Goal: Information Seeking & Learning: Learn about a topic

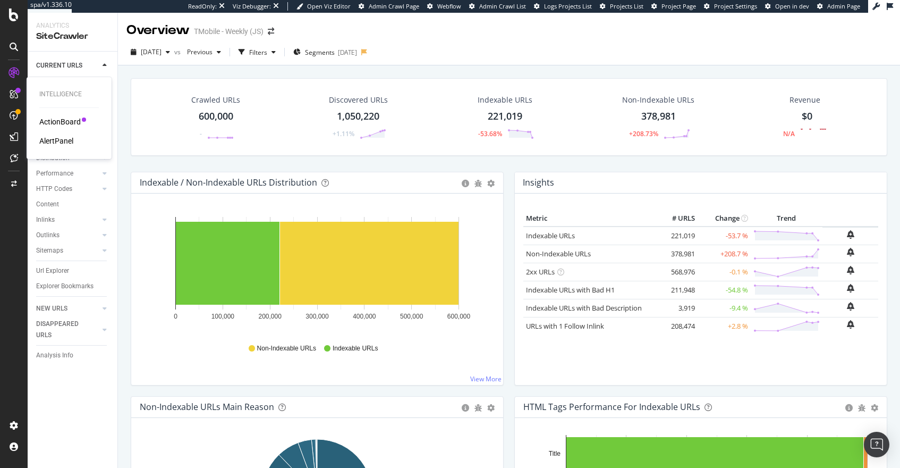
click at [77, 124] on div "ActionBoard" at bounding box center [59, 121] width 41 height 11
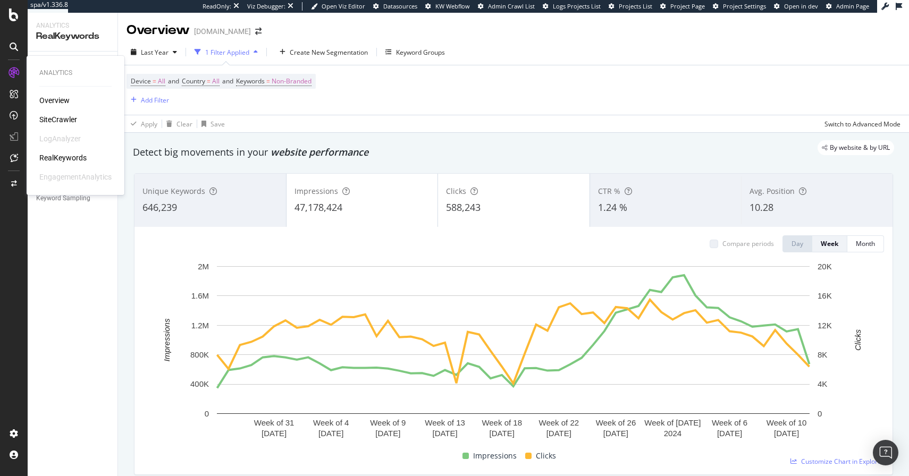
click at [15, 72] on icon at bounding box center [14, 72] width 11 height 11
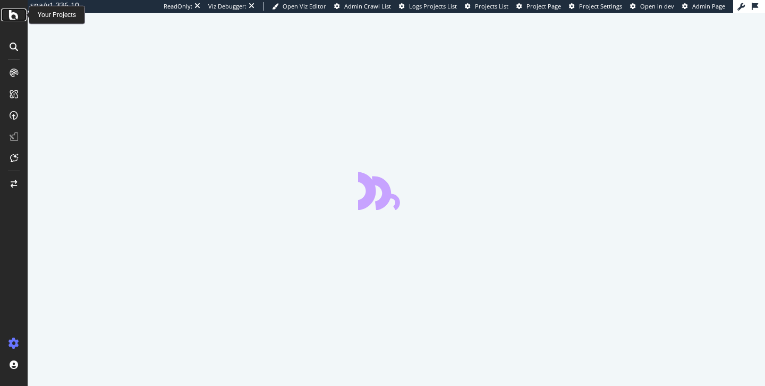
click at [7, 9] on div at bounding box center [14, 15] width 26 height 13
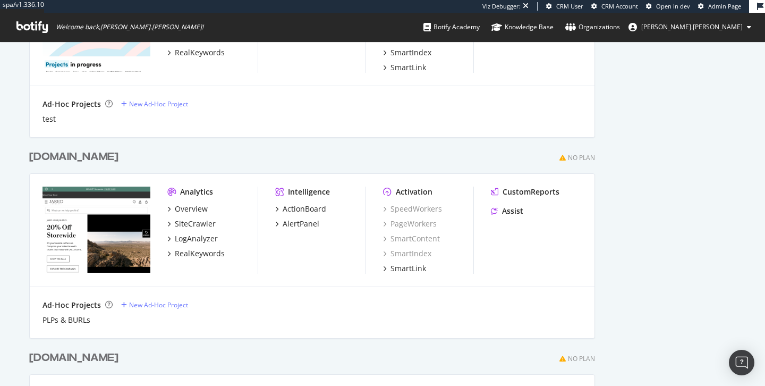
scroll to position [598, 0]
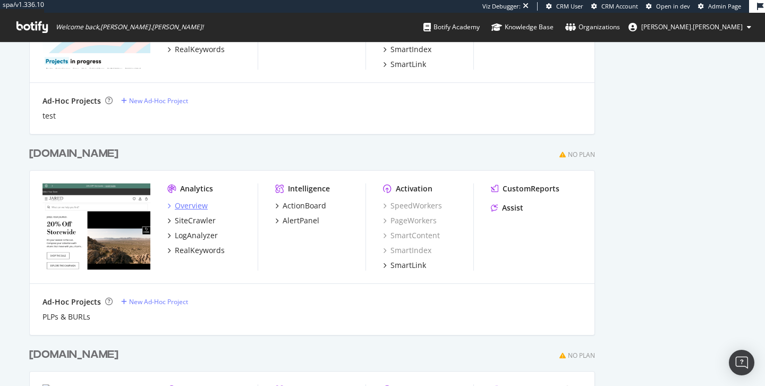
click at [198, 205] on div "Overview" at bounding box center [191, 205] width 33 height 11
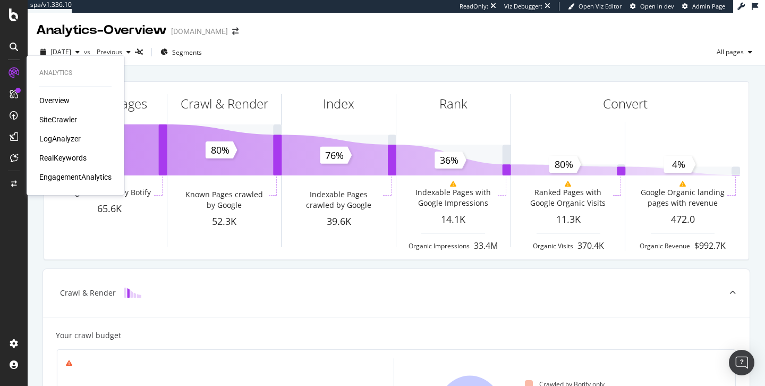
click at [78, 137] on div "LogAnalyzer" at bounding box center [59, 138] width 41 height 11
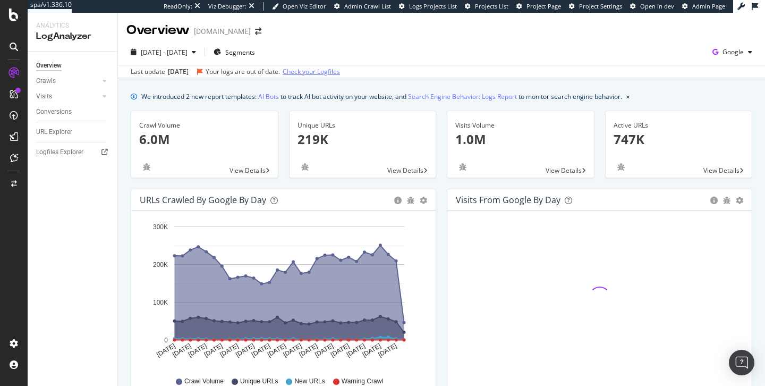
click at [329, 75] on link "Check your Logfiles" at bounding box center [311, 72] width 57 height 10
